Goal: Task Accomplishment & Management: Manage account settings

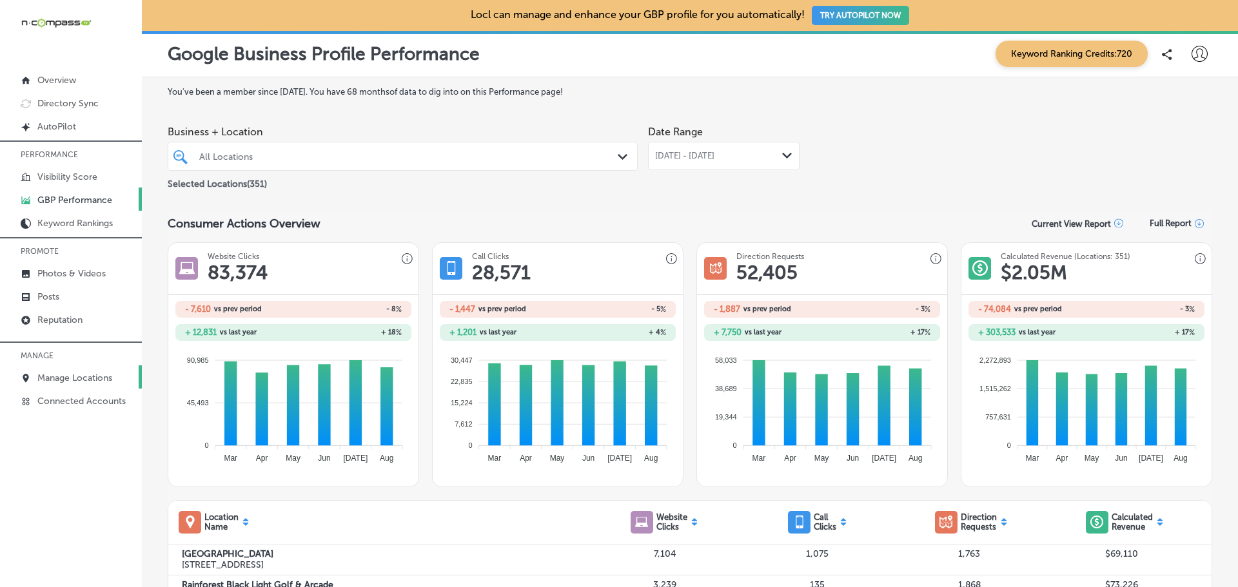
click at [83, 376] on p "Manage Locations" at bounding box center [74, 378] width 75 height 11
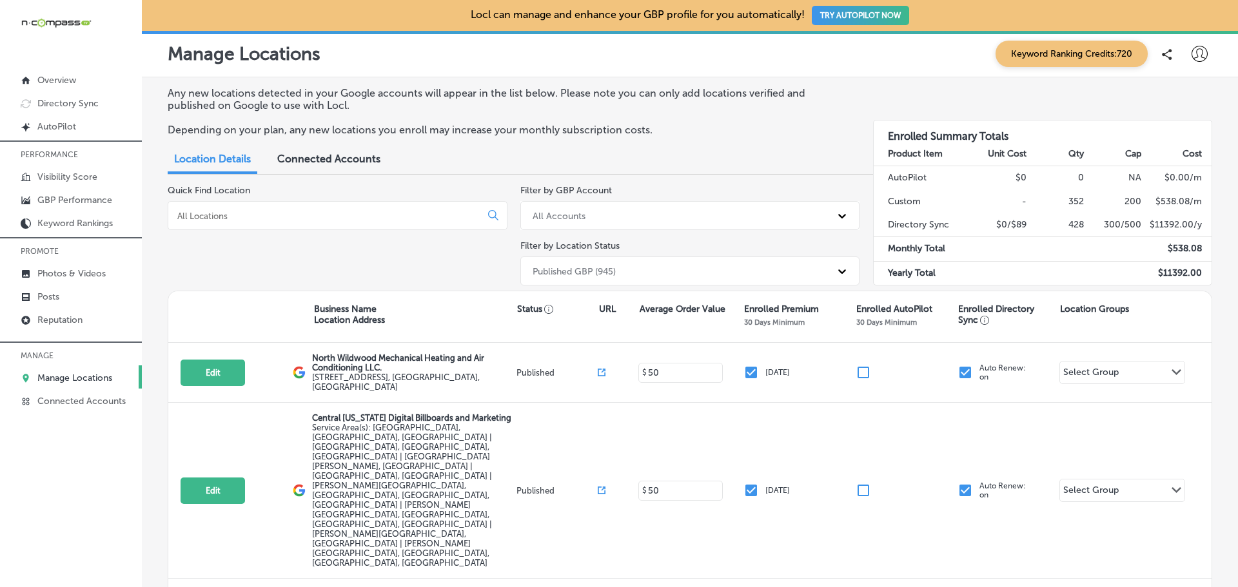
click at [249, 215] on input at bounding box center [327, 216] width 302 height 12
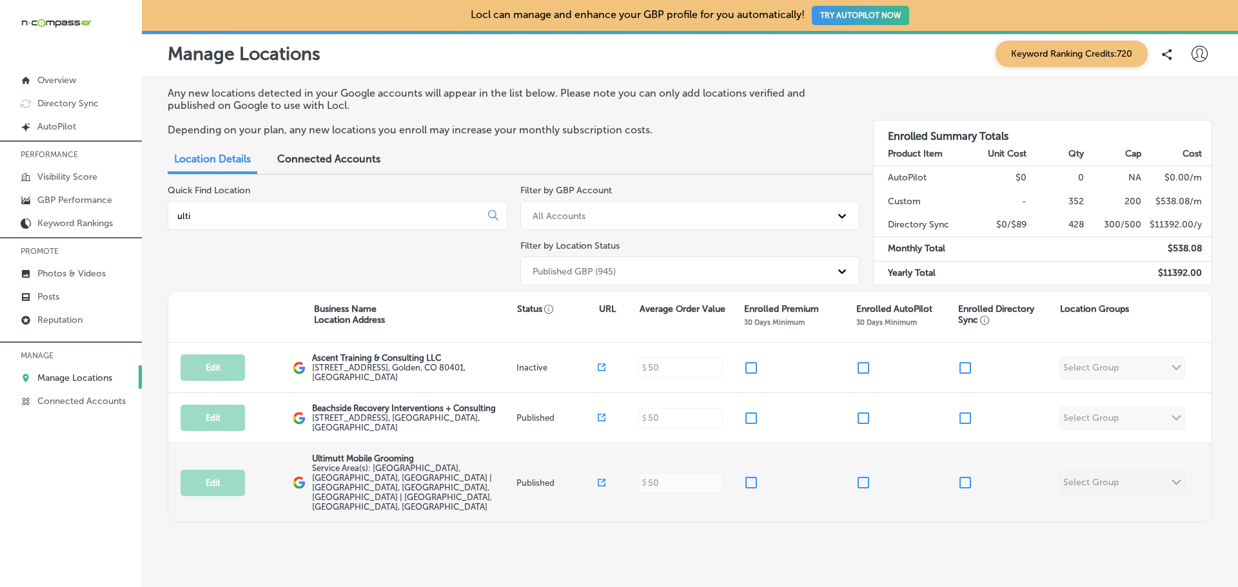
type input "ulti"
click at [747, 475] on input "checkbox" at bounding box center [751, 482] width 15 height 15
checkbox input "true"
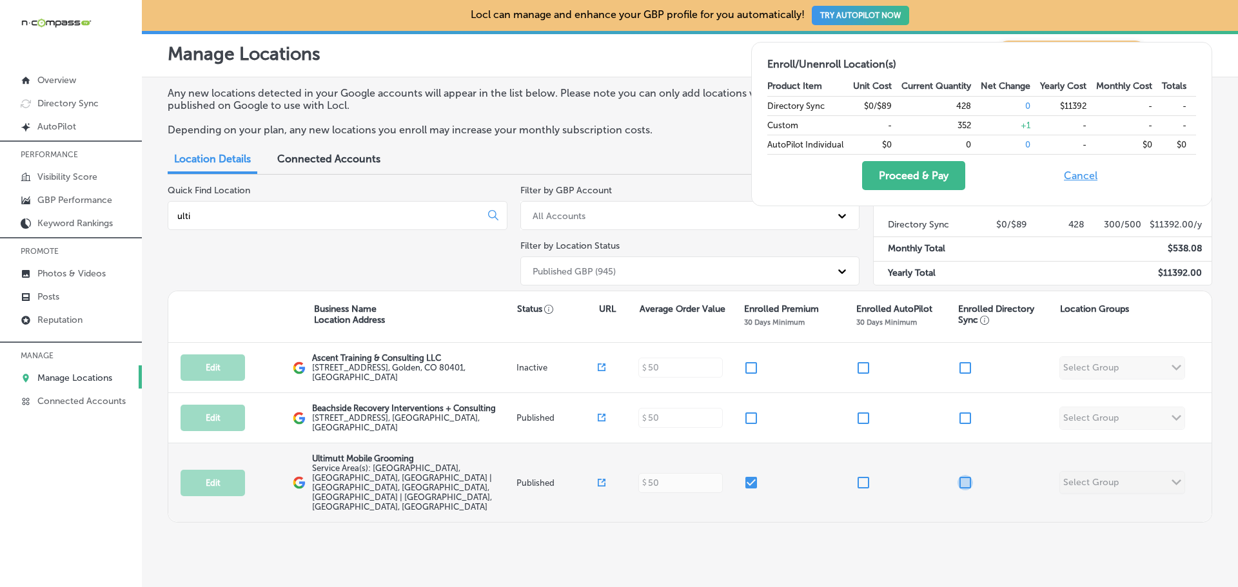
click at [967, 475] on input "checkbox" at bounding box center [965, 482] width 15 height 15
checkbox input "true"
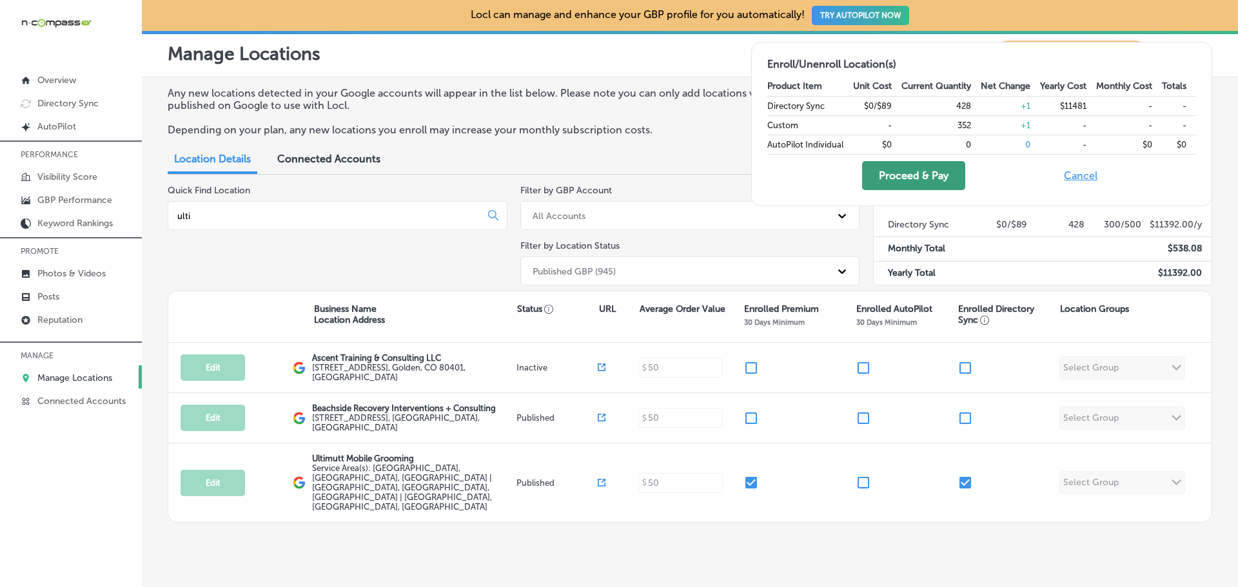
click at [895, 179] on button "Proceed & Pay" at bounding box center [913, 175] width 103 height 29
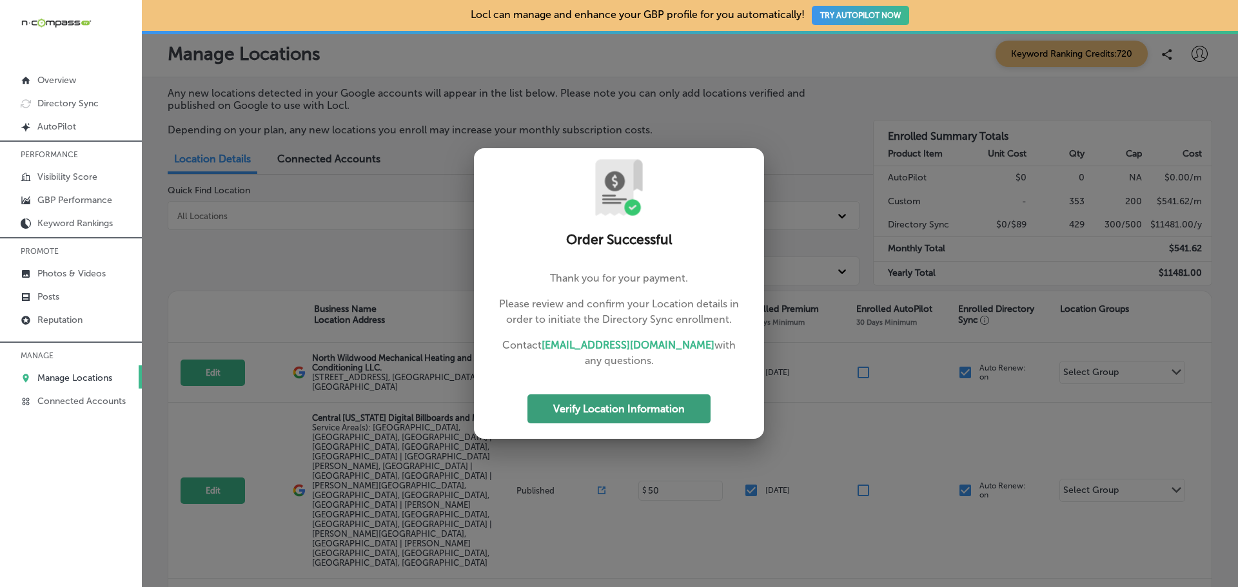
click at [605, 407] on button "Verify Location Information" at bounding box center [619, 409] width 183 height 29
select select "US"
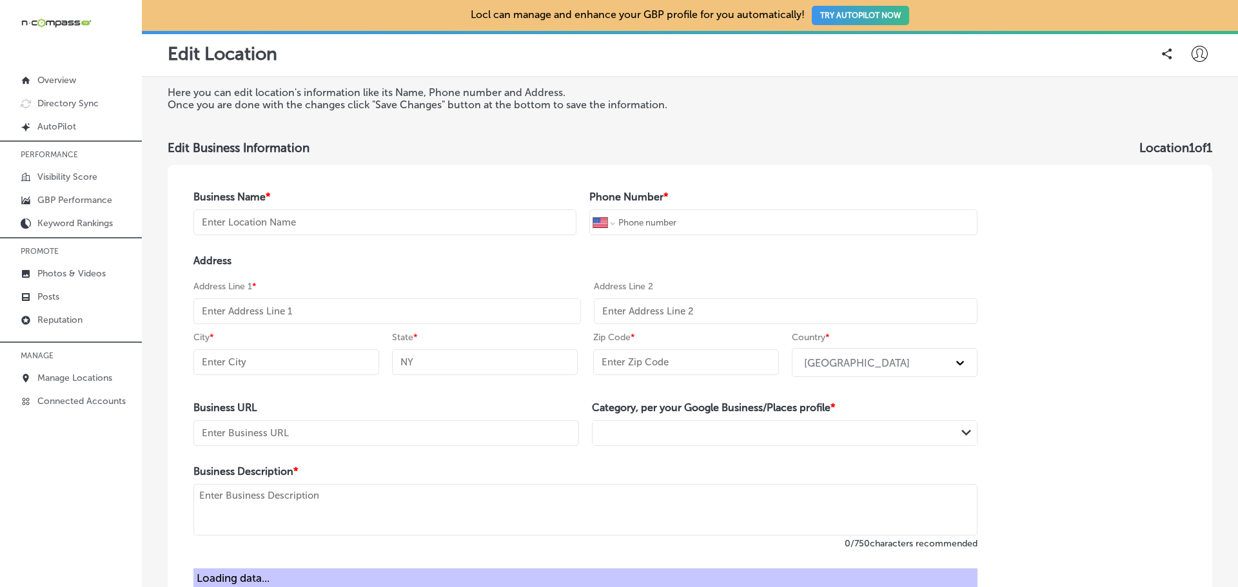
type input "Ultimutt Mobile Grooming"
type input "[PHONE_NUMBER]"
type input "[STREET_ADDRESS][PERSON_NAME]"
type input "Lakewood"
type input "CO"
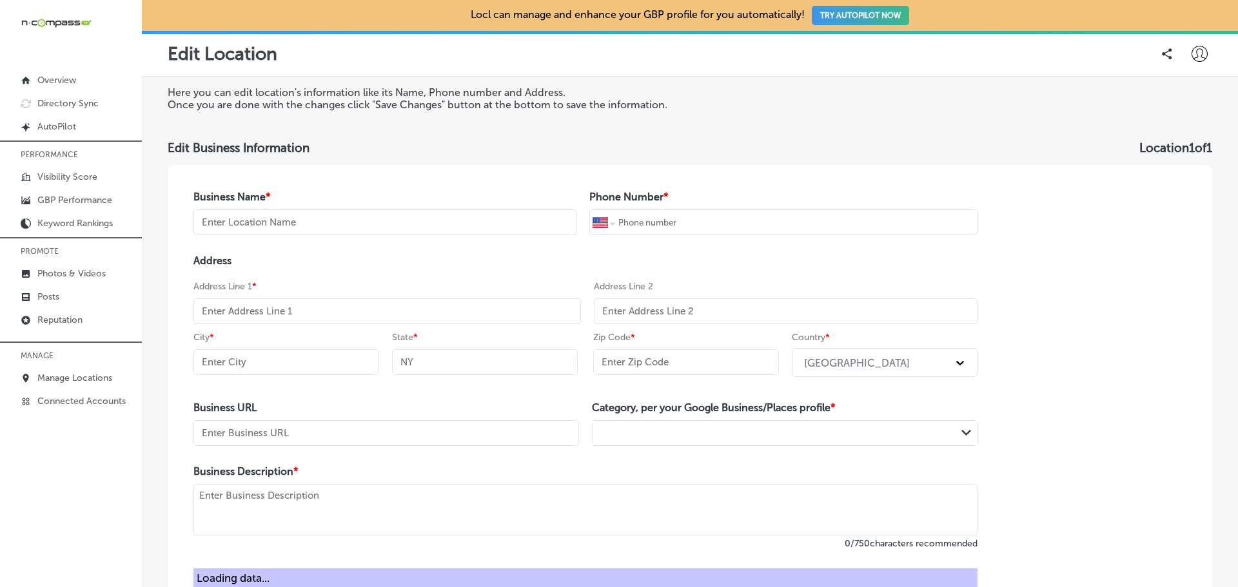
type input "80228"
type input "[URL][DOMAIN_NAME]"
type textarea "Get top-notch pet grooming at your doorstep! Our mobile salon offers convenient…"
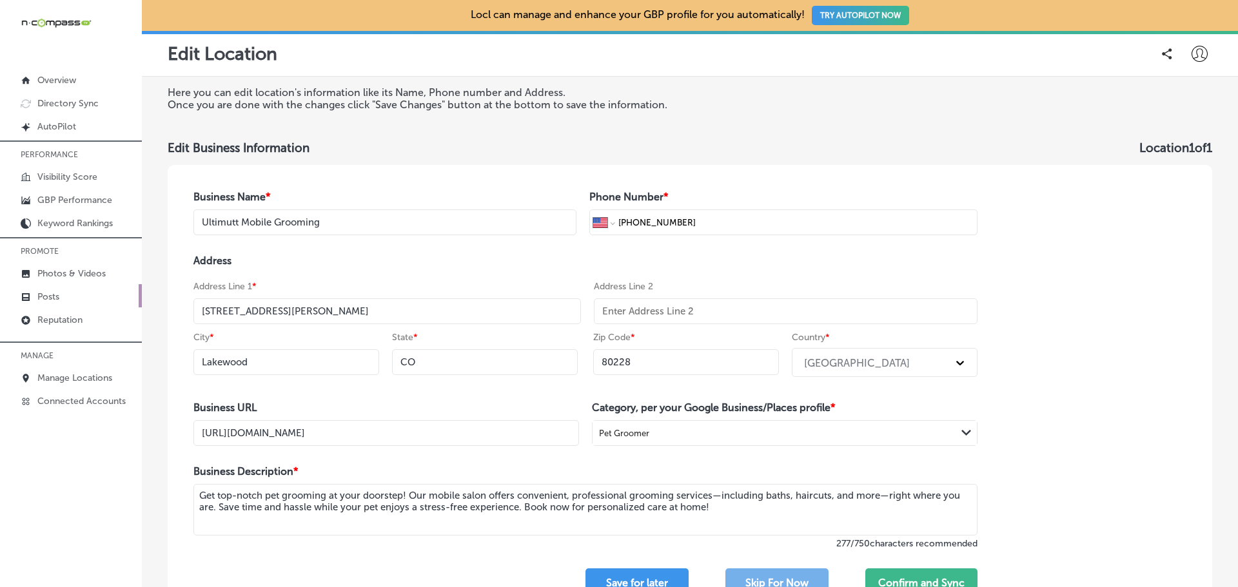
drag, startPoint x: 405, startPoint y: 310, endPoint x: 29, endPoint y: 295, distance: 376.3
click at [29, 295] on div "iconmonstr-menu-thin copy Created with Sketch. Overview Directory Sync Created …" at bounding box center [619, 293] width 1238 height 587
paste input "[STREET_ADDRESS][PERSON_NAME]"
type input "[STREET_ADDRESS][PERSON_NAME]"
drag, startPoint x: 334, startPoint y: 364, endPoint x: 70, endPoint y: 371, distance: 264.5
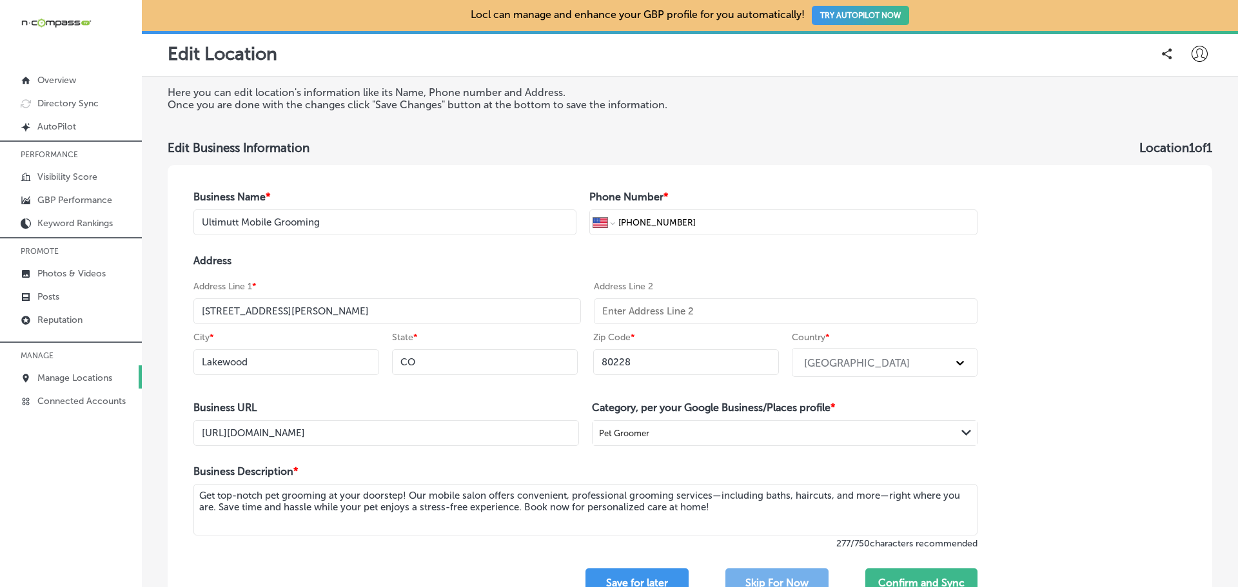
click at [70, 372] on div "iconmonstr-menu-thin copy Created with Sketch. Overview Directory Sync Created …" at bounding box center [619, 293] width 1238 height 587
type input "Edgewater"
drag, startPoint x: 651, startPoint y: 366, endPoint x: 615, endPoint y: 364, distance: 36.2
click at [615, 364] on input "80228" at bounding box center [686, 363] width 186 height 26
type input "80214"
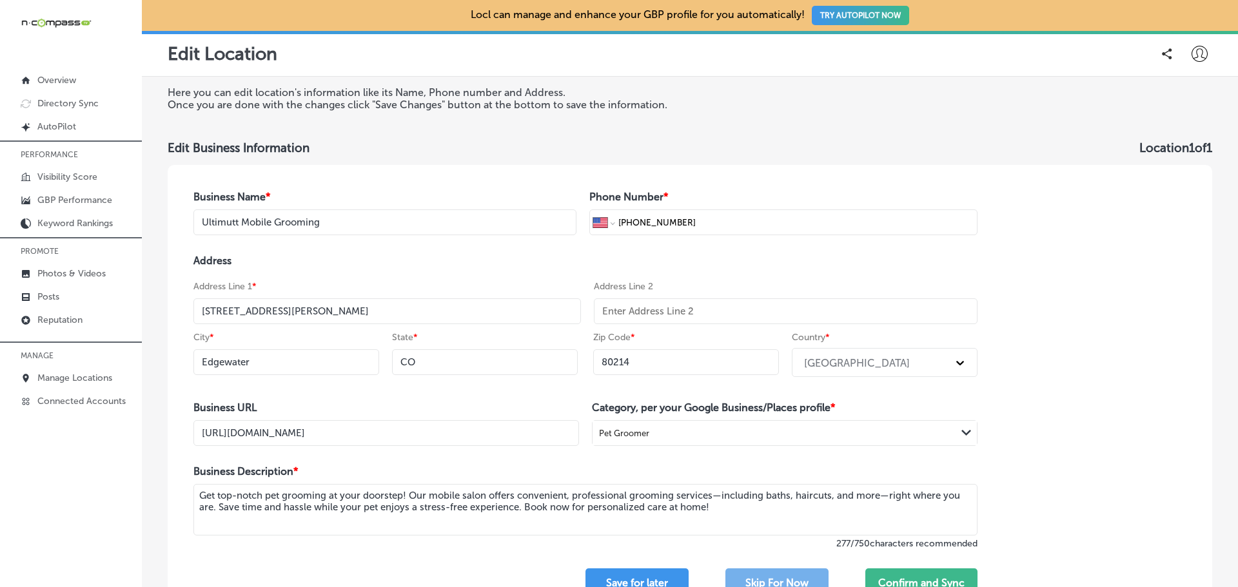
click at [1102, 402] on div "Business Name * Ultimutt Mobile Grooming Phone Number * International [GEOGRAPH…" at bounding box center [690, 394] width 1045 height 459
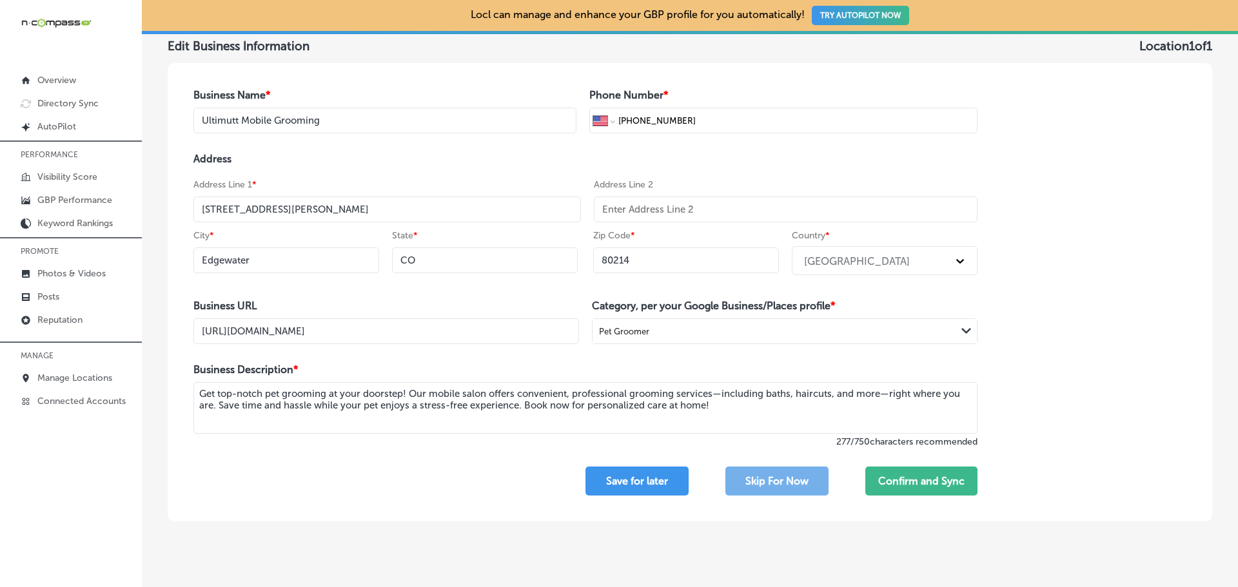
scroll to position [124, 0]
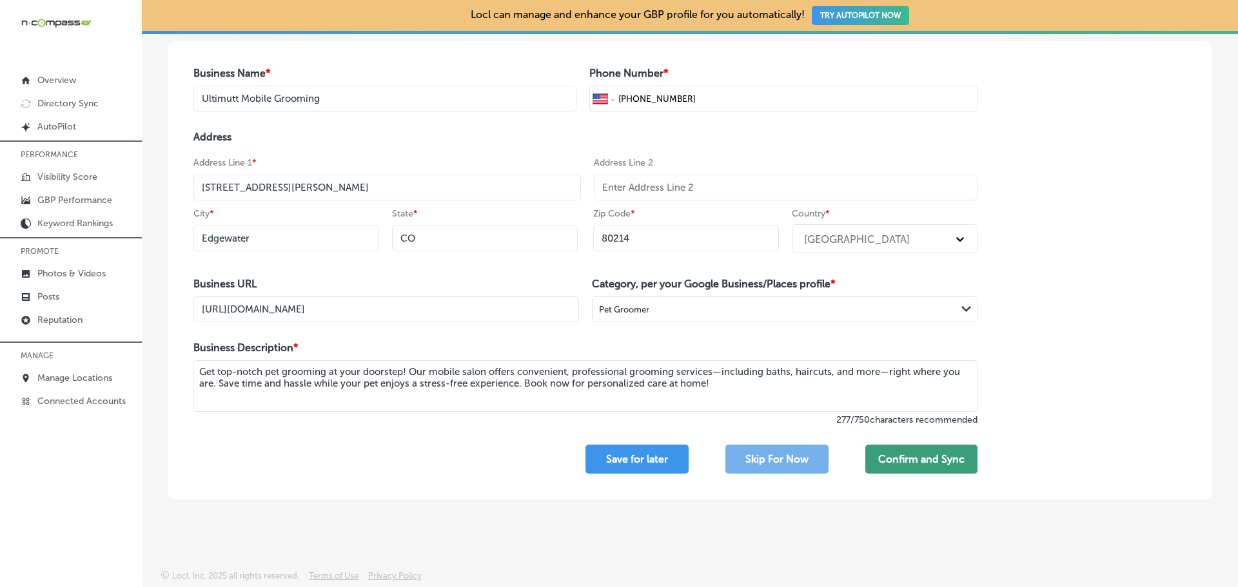
click at [902, 463] on button "Confirm and Sync" at bounding box center [921, 459] width 112 height 29
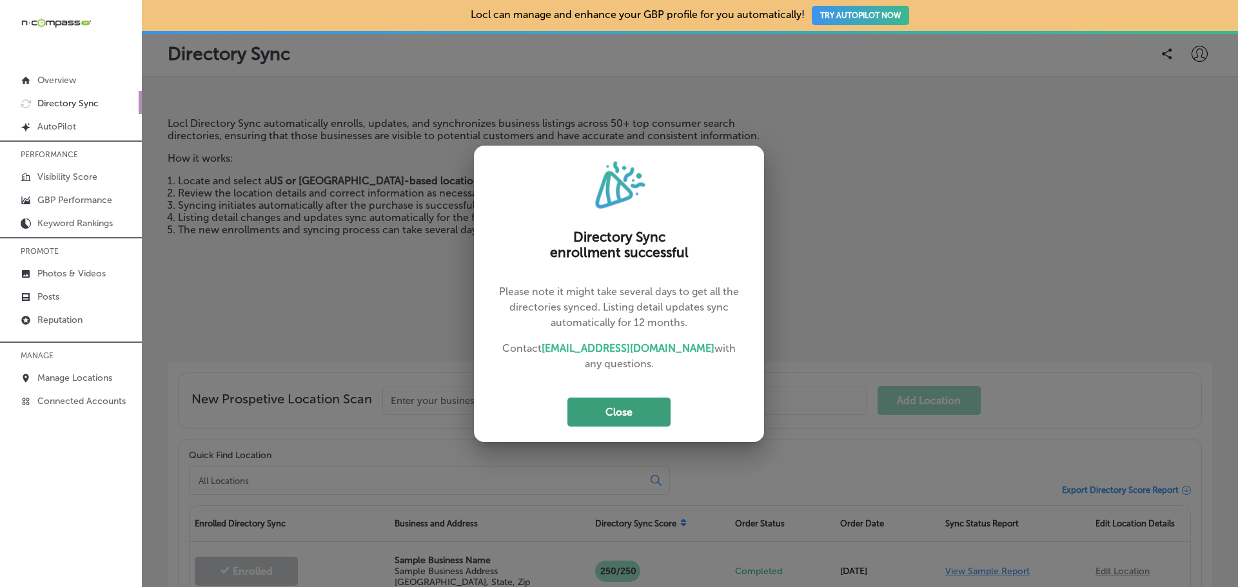
click at [611, 412] on button "Close" at bounding box center [618, 412] width 103 height 29
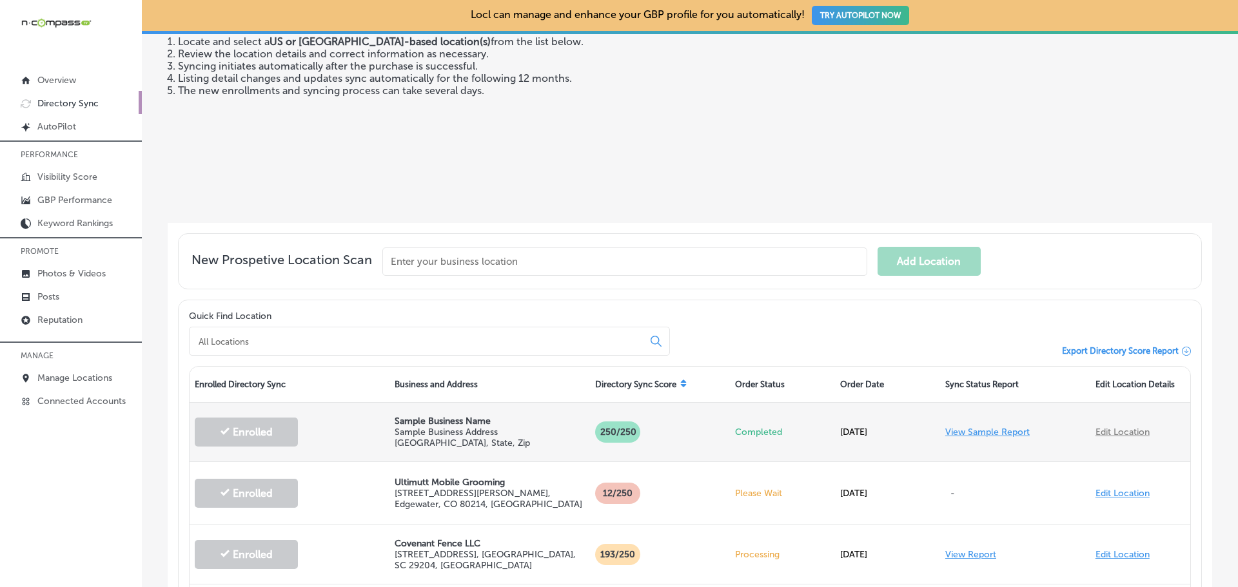
scroll to position [64, 0]
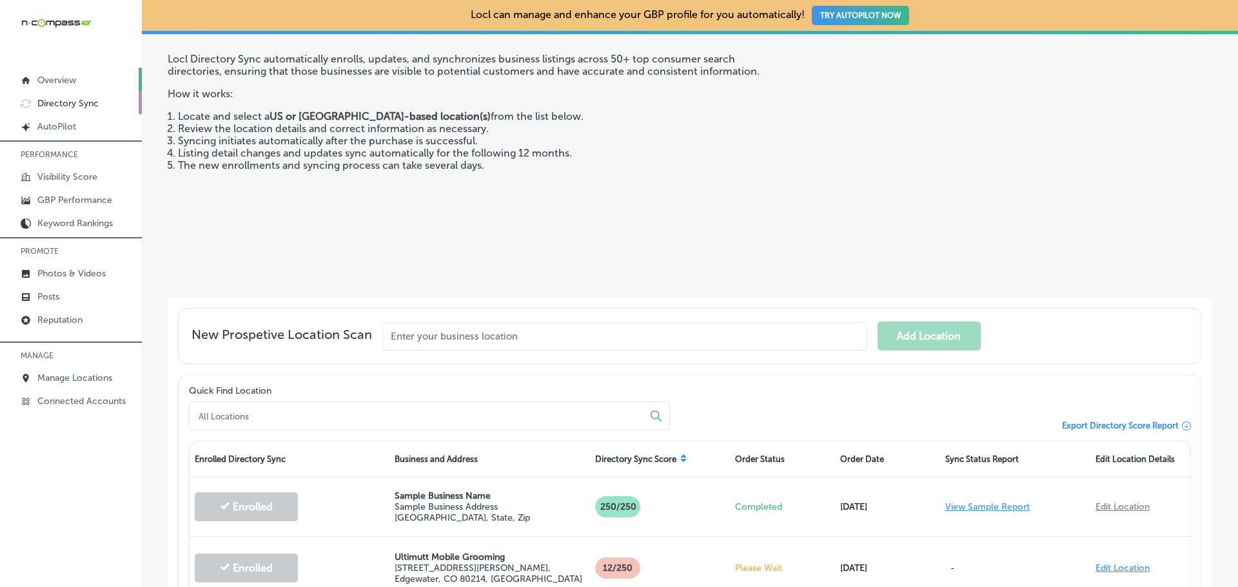
click at [62, 78] on p "Overview" at bounding box center [56, 80] width 39 height 11
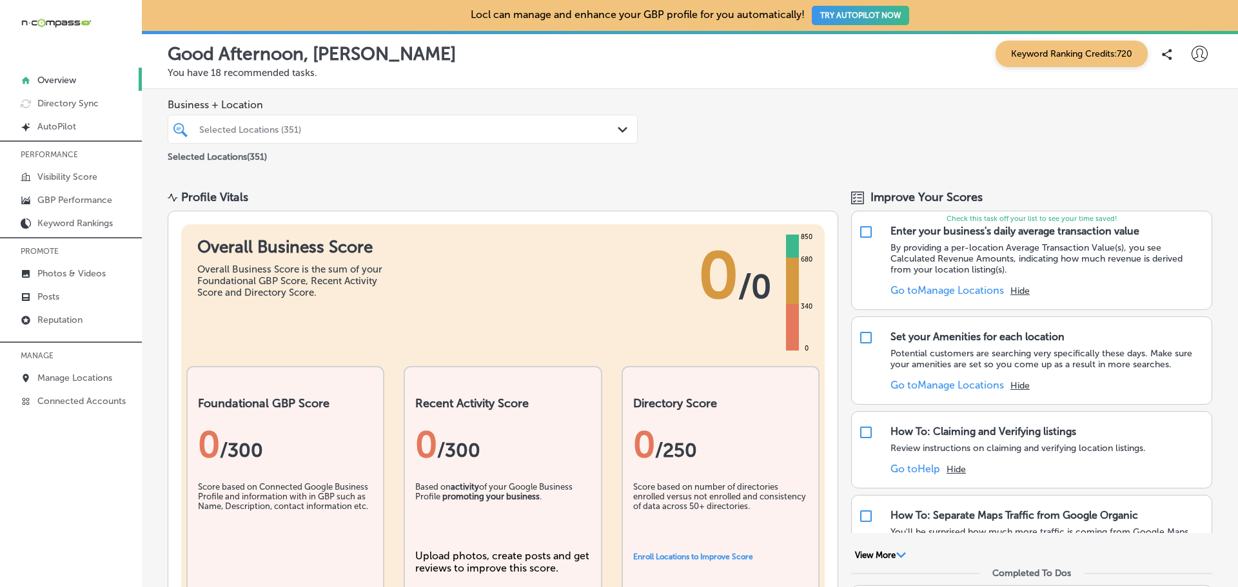
click at [1192, 55] on icon at bounding box center [1200, 54] width 16 height 16
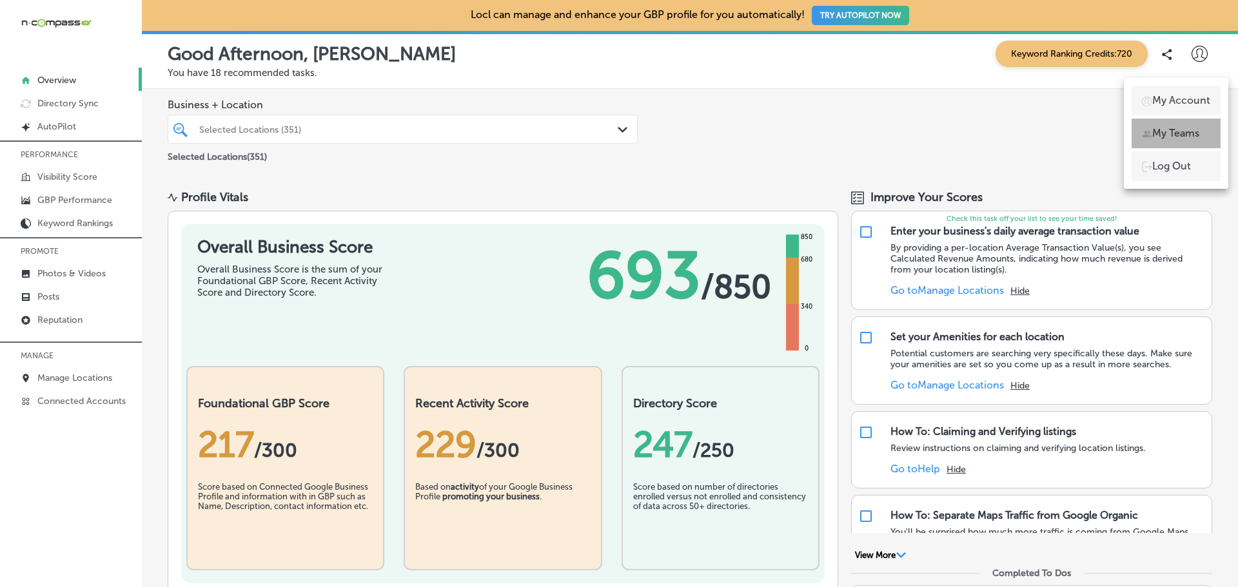
click at [1188, 135] on p "My Teams" at bounding box center [1175, 133] width 47 height 15
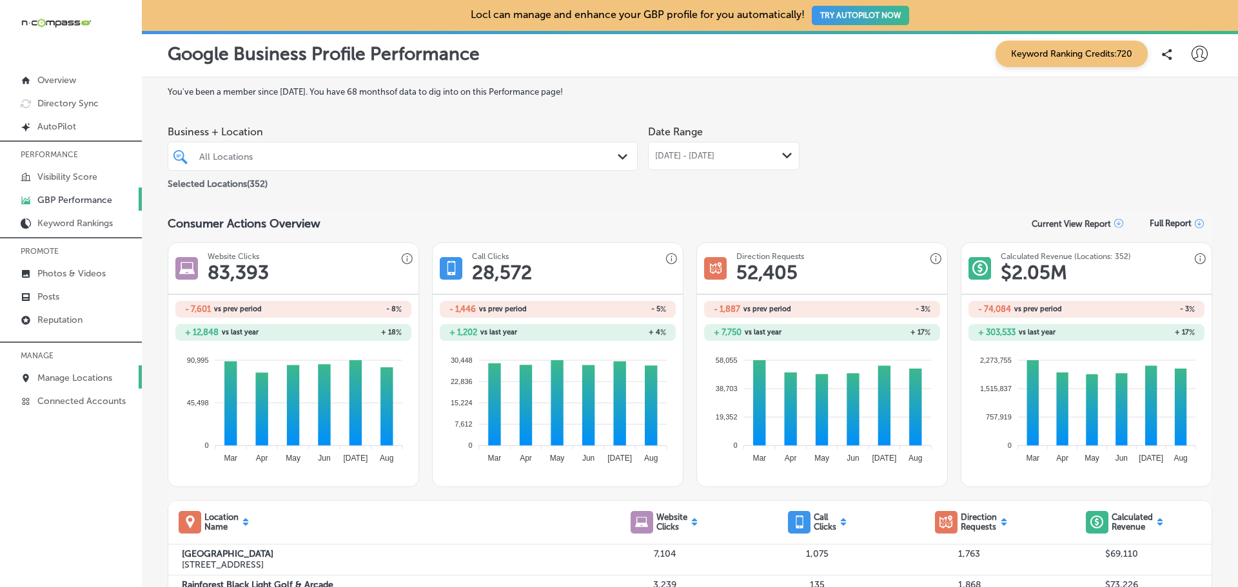
click at [88, 380] on p "Manage Locations" at bounding box center [74, 378] width 75 height 11
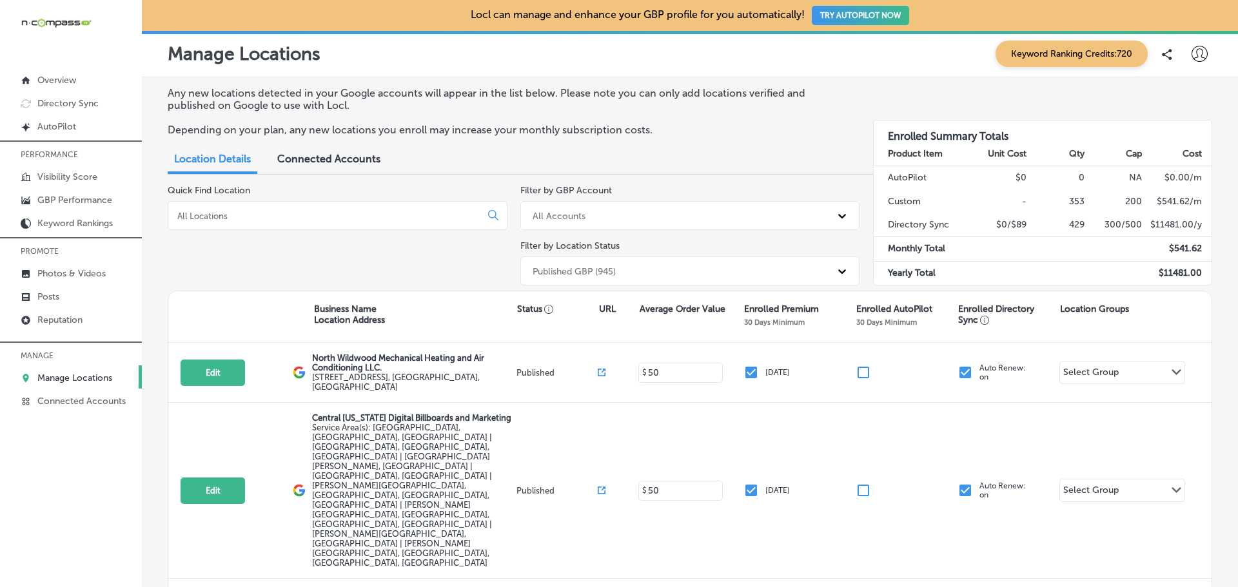
click at [275, 219] on input at bounding box center [327, 216] width 302 height 12
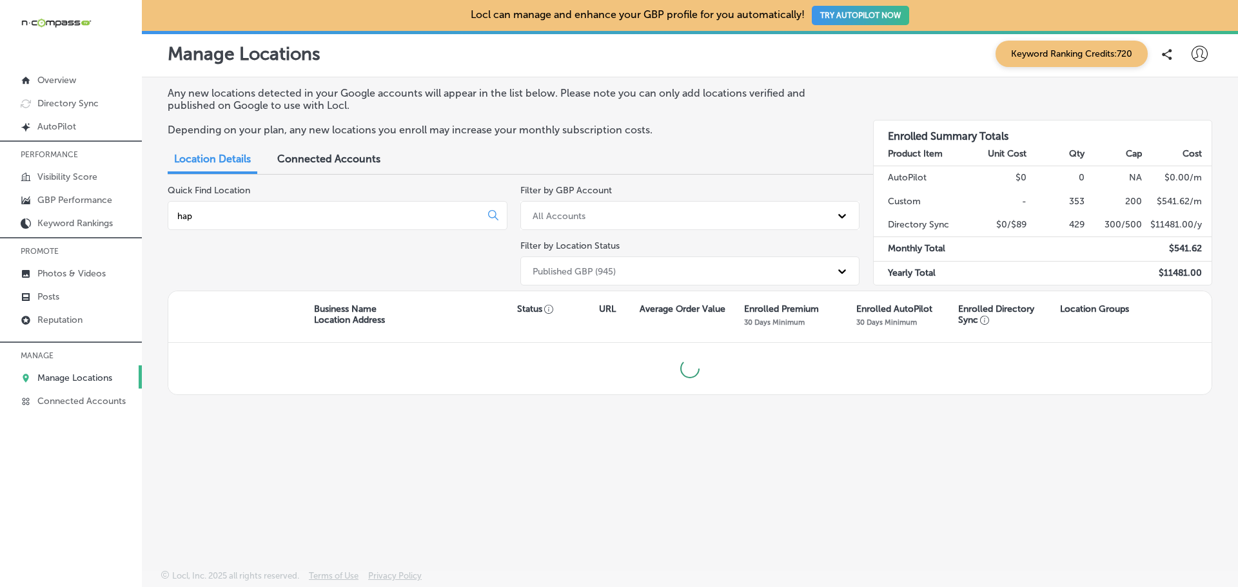
type input "happ"
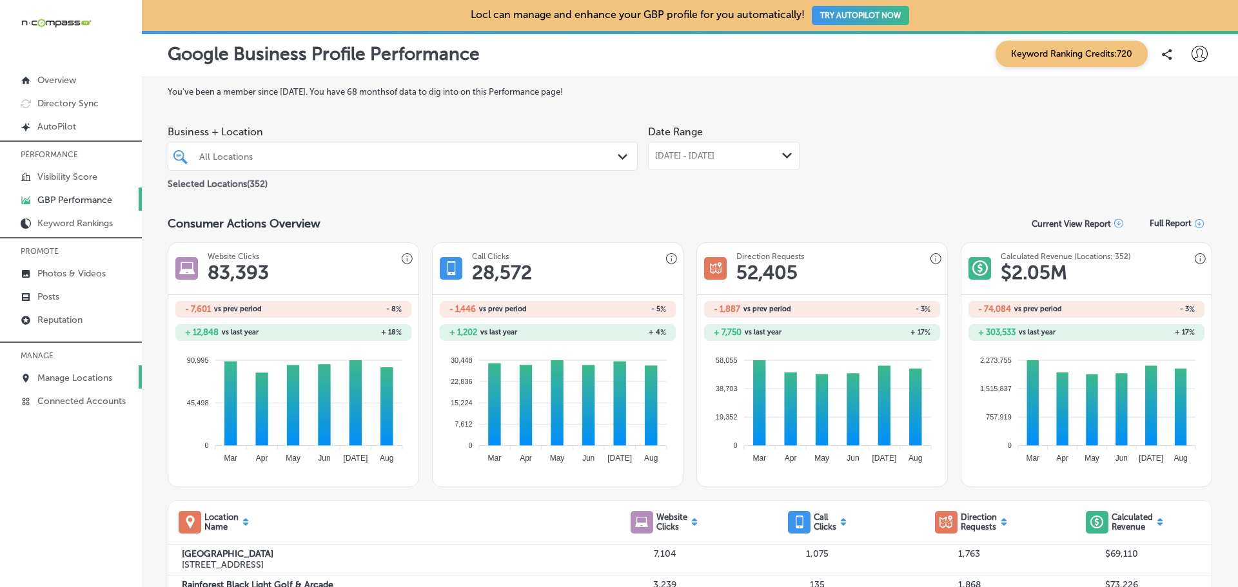
click at [58, 380] on p "Manage Locations" at bounding box center [74, 378] width 75 height 11
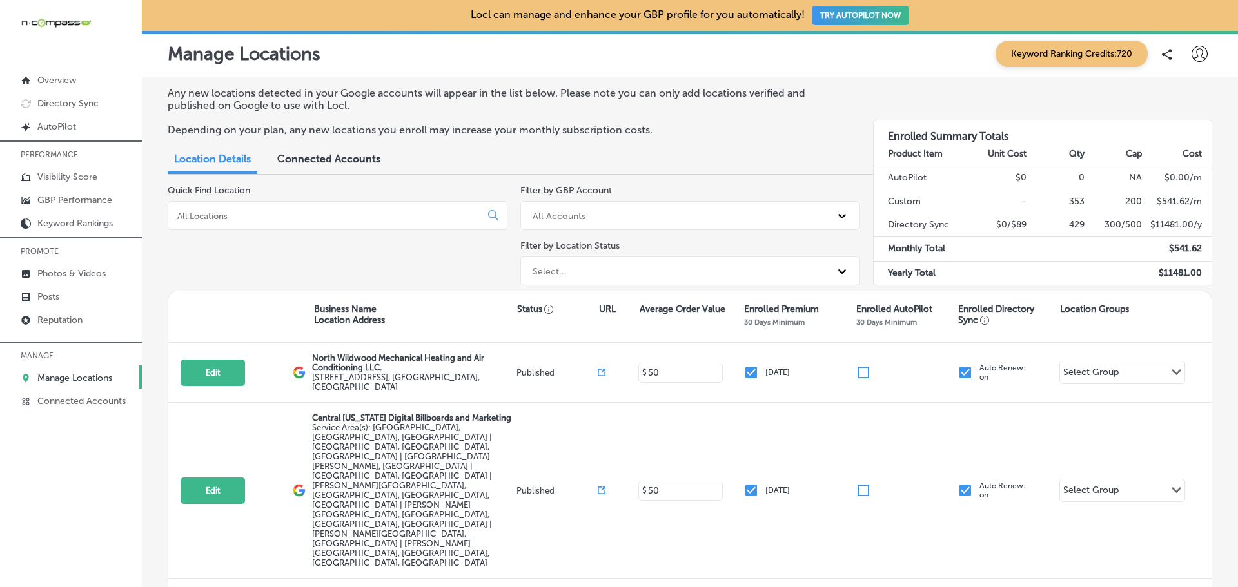
click at [289, 215] on input at bounding box center [327, 216] width 302 height 12
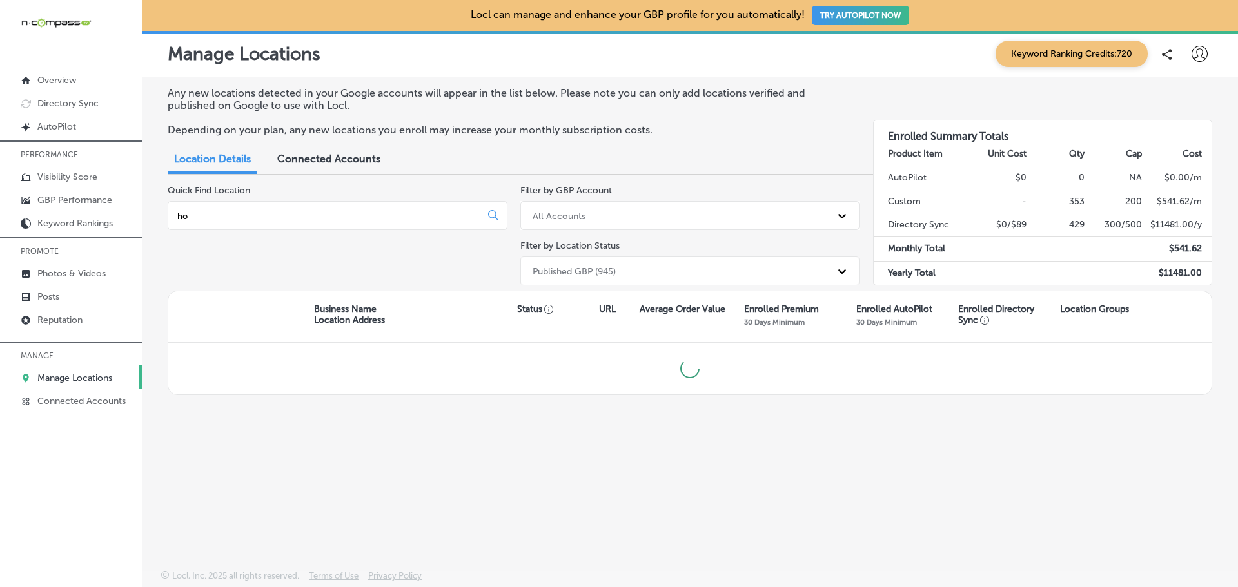
type input "h"
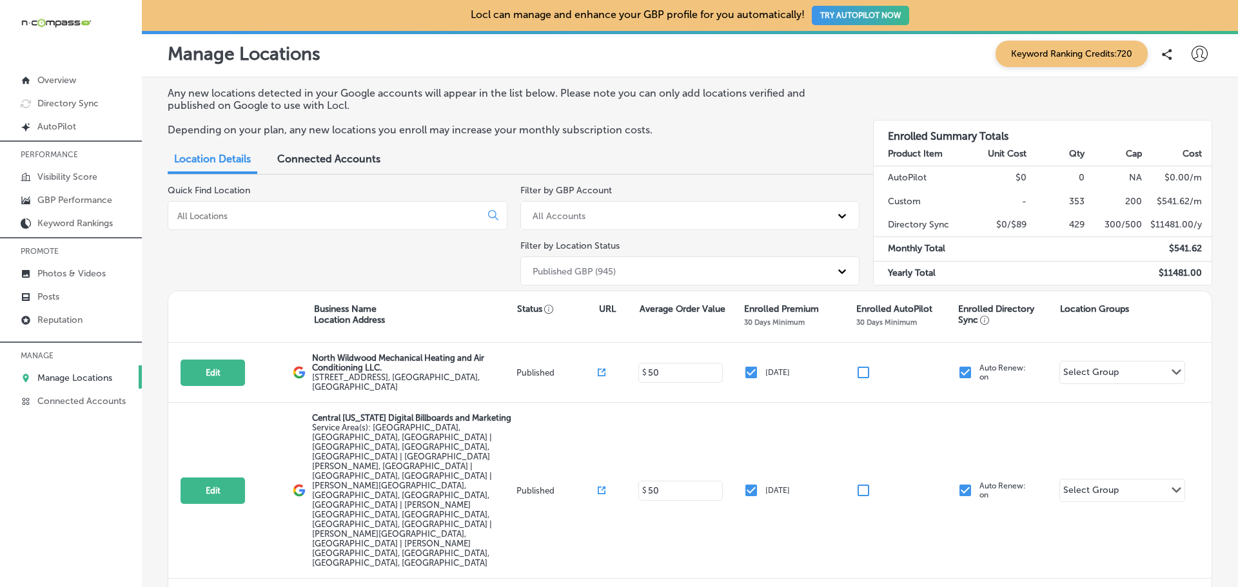
click at [196, 218] on input at bounding box center [327, 216] width 302 height 12
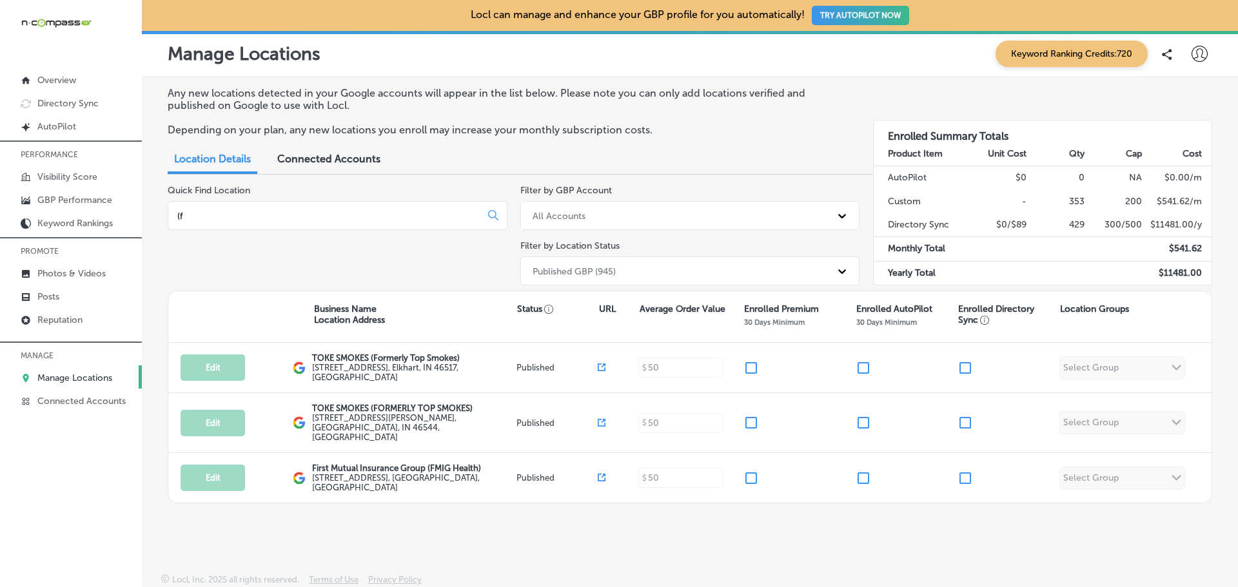
type input "("
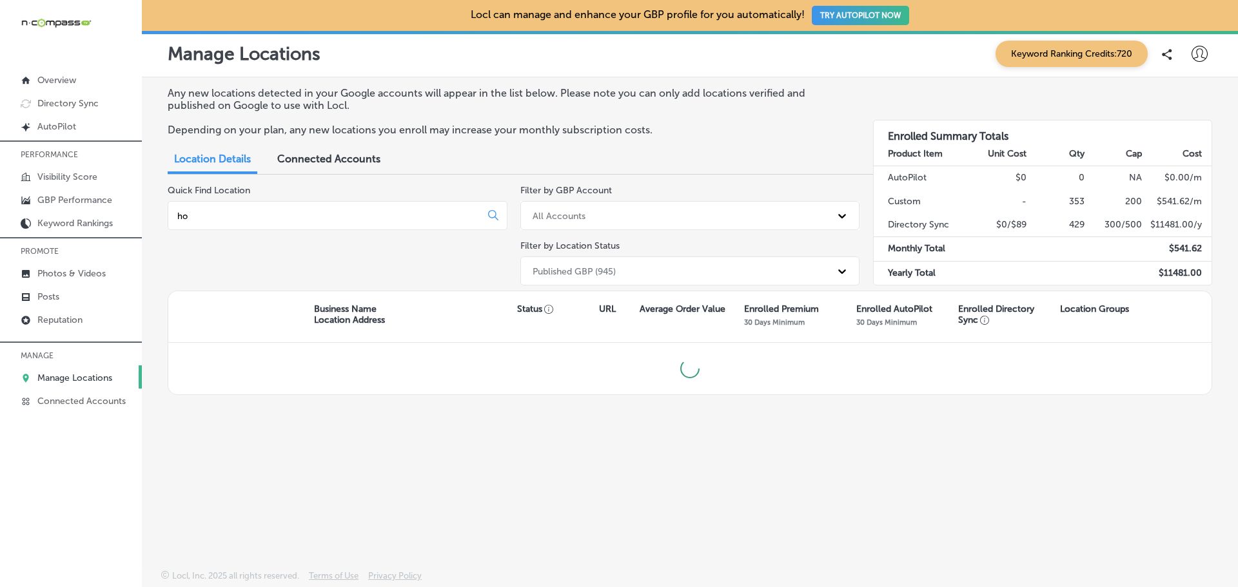
type input "h"
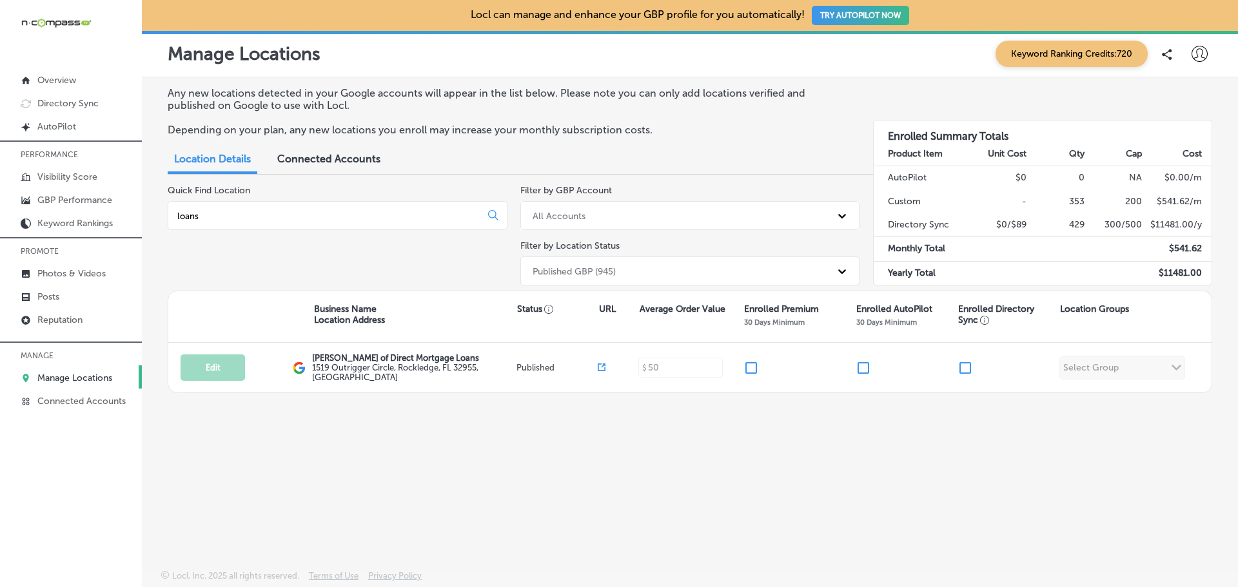
type input "loans"
click at [71, 378] on p "Manage Locations" at bounding box center [74, 378] width 75 height 11
click at [66, 177] on p "Visibility Score" at bounding box center [67, 177] width 60 height 11
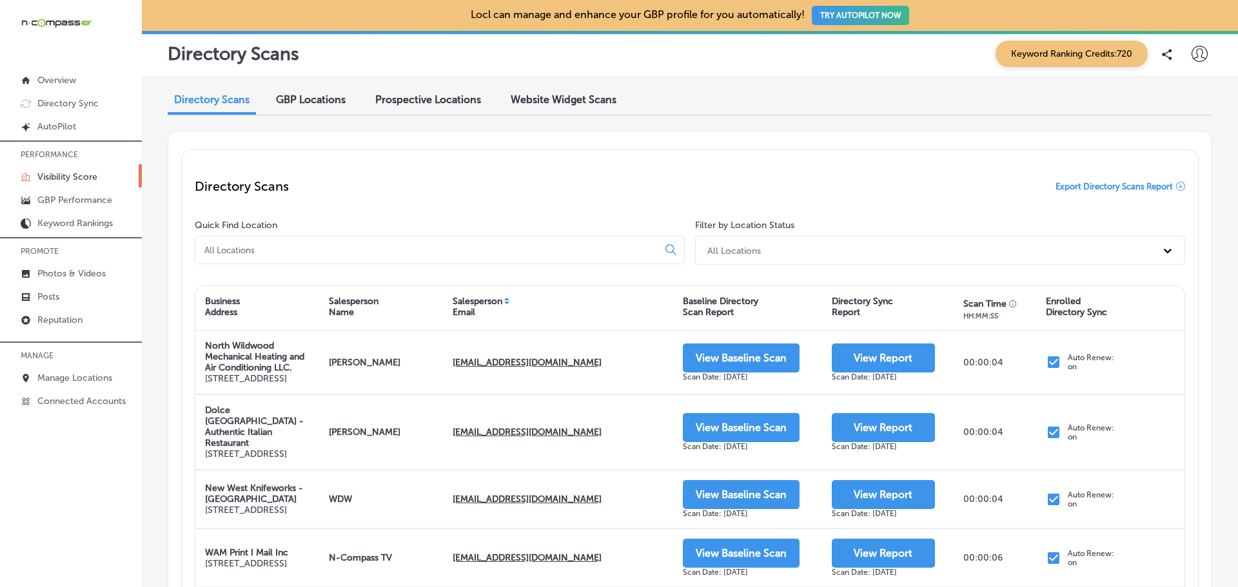
click at [310, 255] on input at bounding box center [429, 250] width 452 height 12
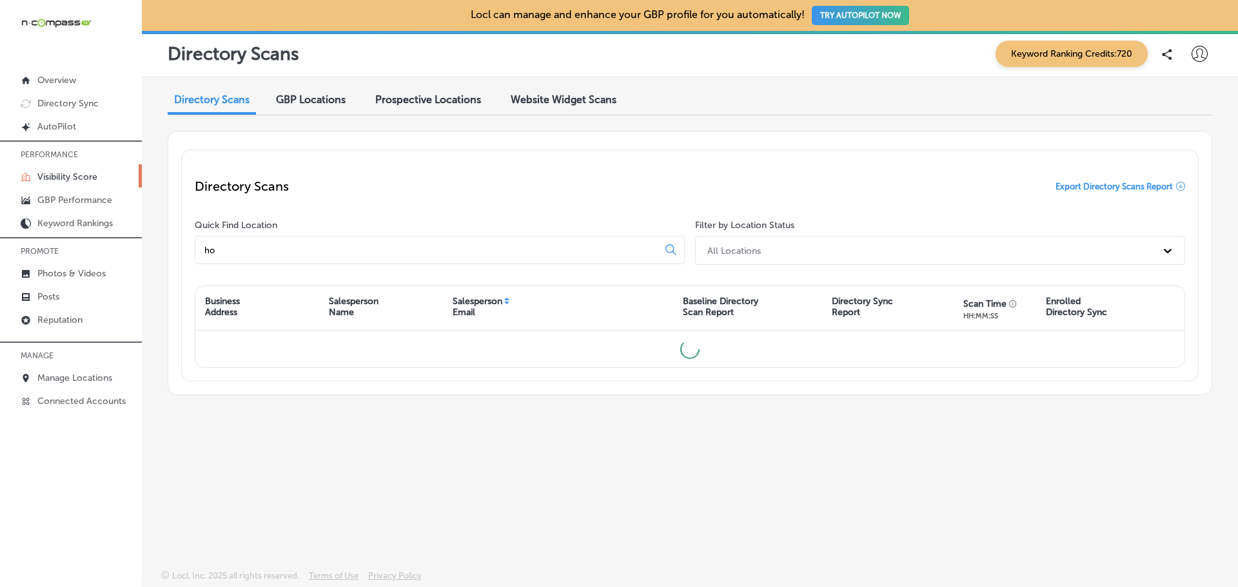
type input "h"
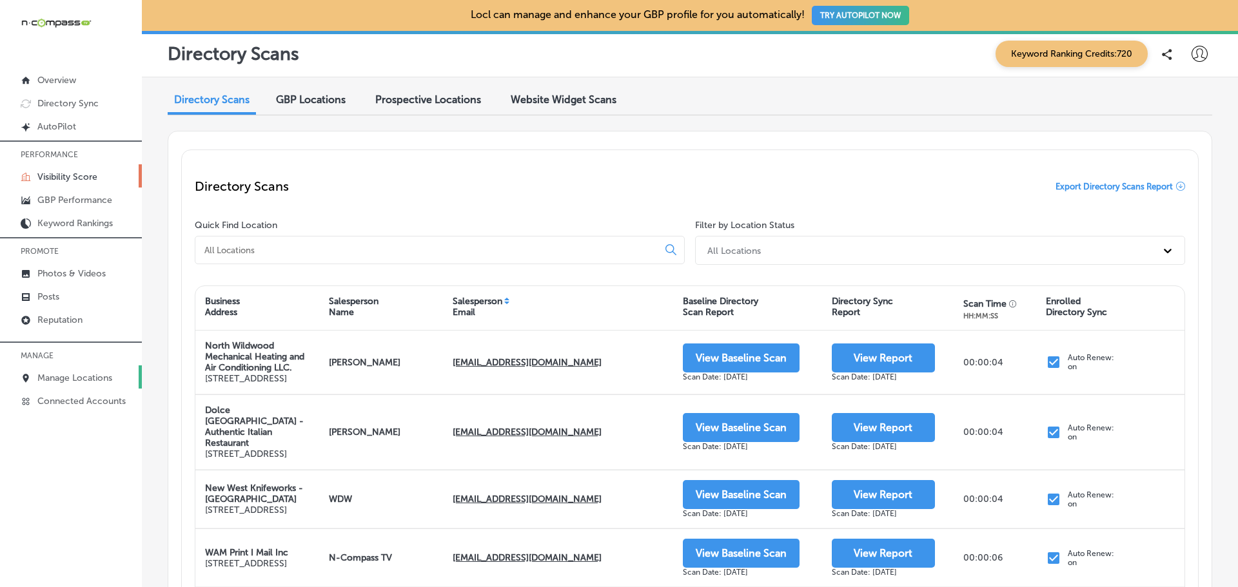
click at [72, 380] on p "Manage Locations" at bounding box center [74, 378] width 75 height 11
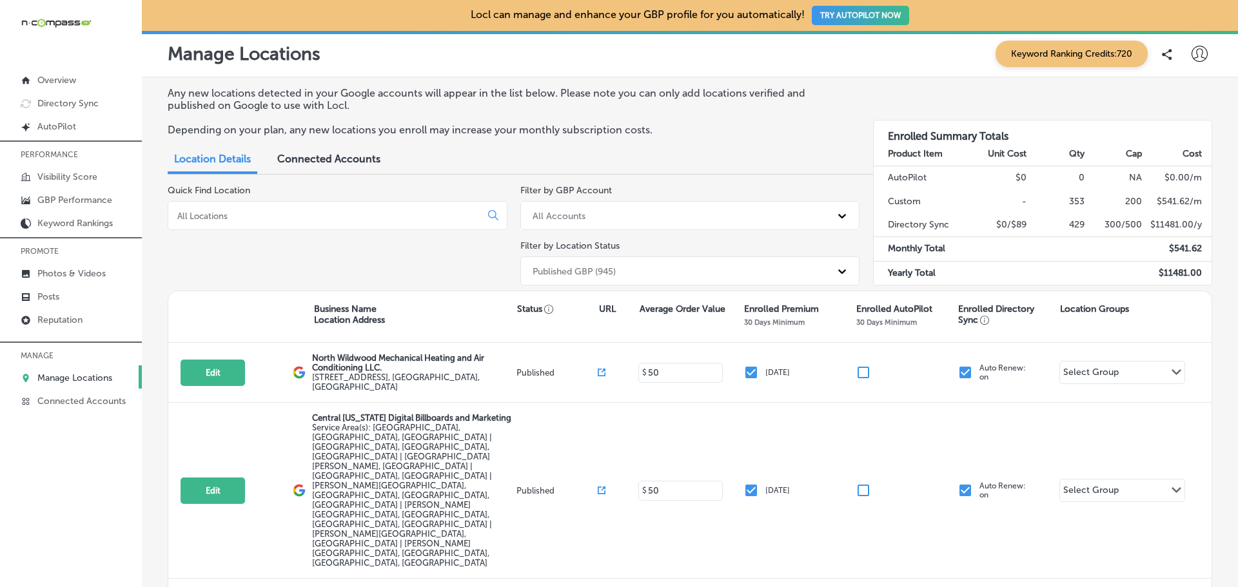
drag, startPoint x: 388, startPoint y: 103, endPoint x: 271, endPoint y: 215, distance: 161.9
click at [271, 215] on input at bounding box center [327, 216] width 302 height 12
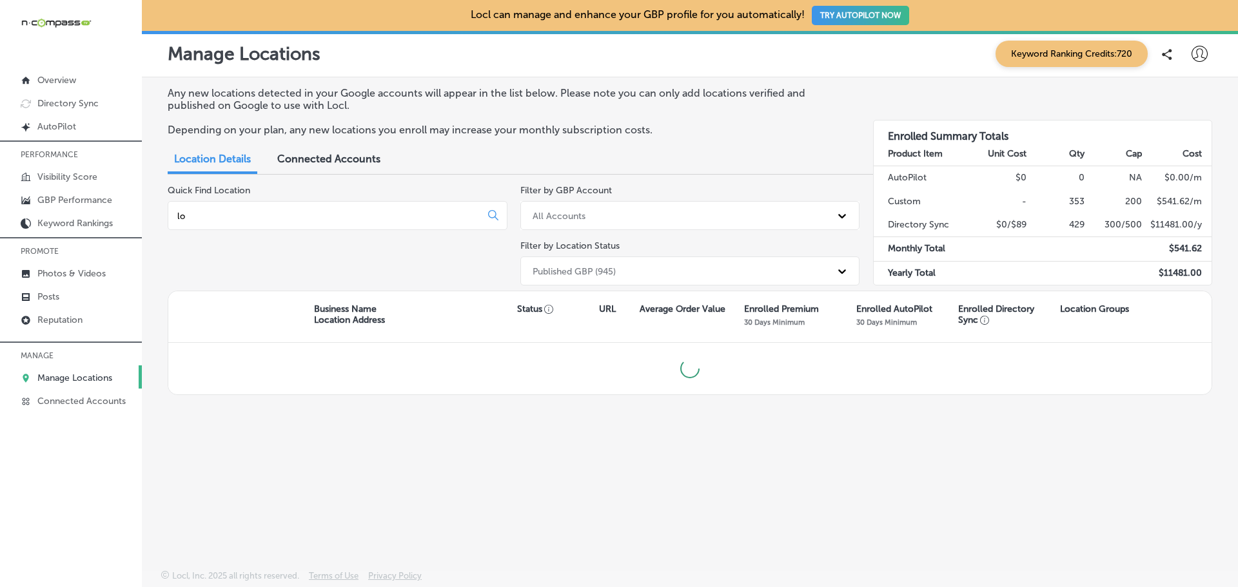
type input "l"
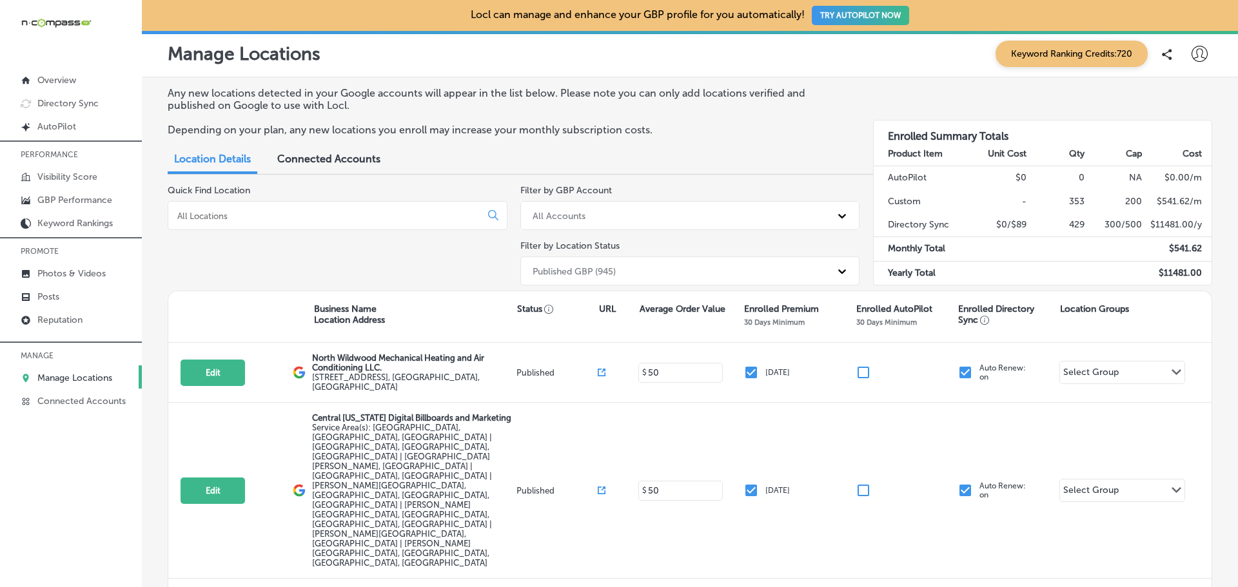
click at [437, 249] on div "Quick Find Location" at bounding box center [338, 238] width 340 height 106
